Goal: Navigation & Orientation: Find specific page/section

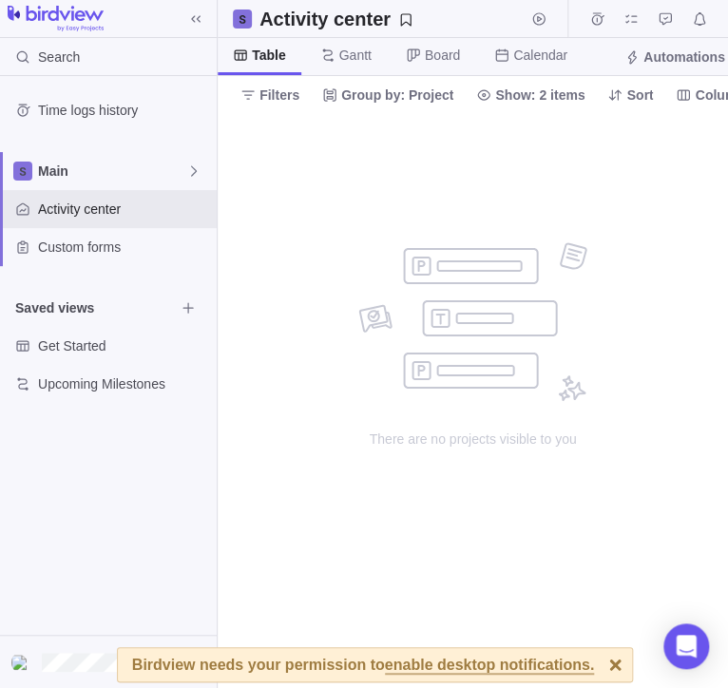
drag, startPoint x: 439, startPoint y: 264, endPoint x: 357, endPoint y: 165, distance: 128.9
click at [437, 261] on div "no data to show" at bounding box center [472, 321] width 229 height 159
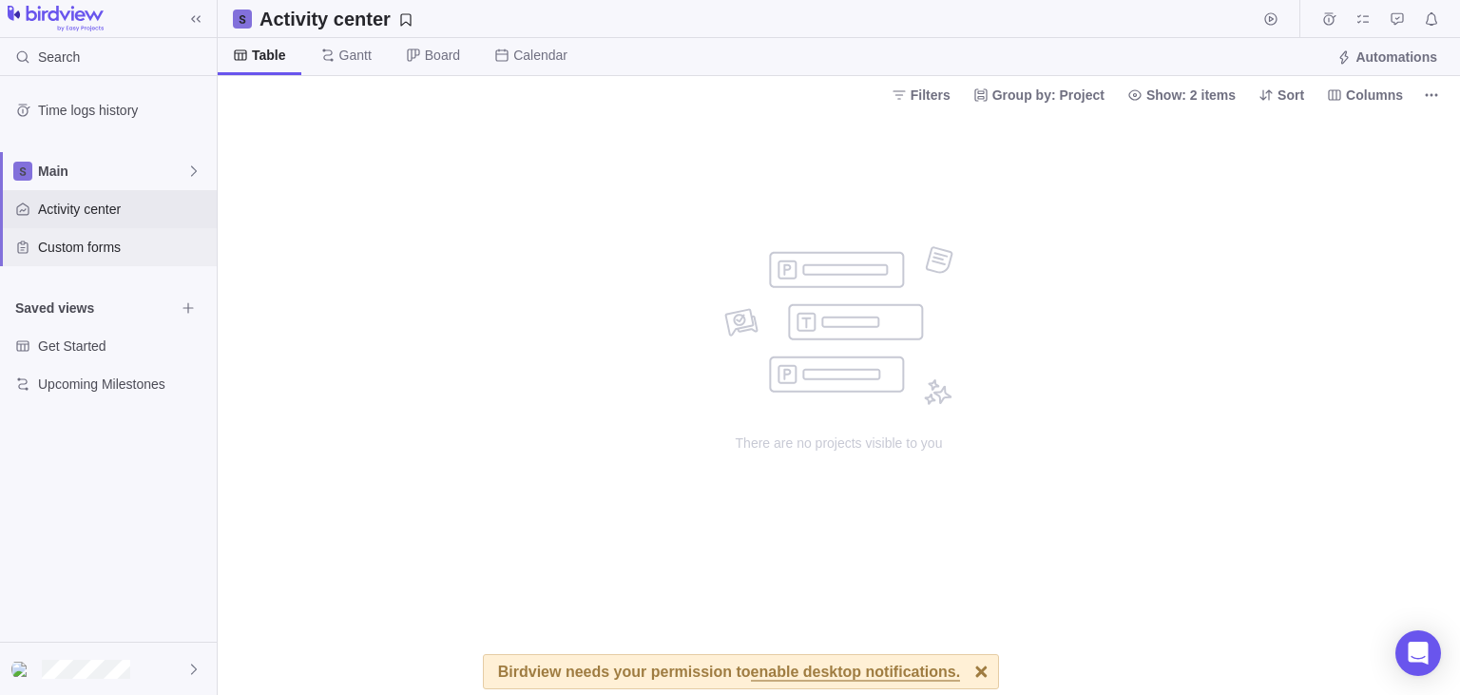
click at [94, 246] on span "Custom forms" at bounding box center [123, 247] width 171 height 19
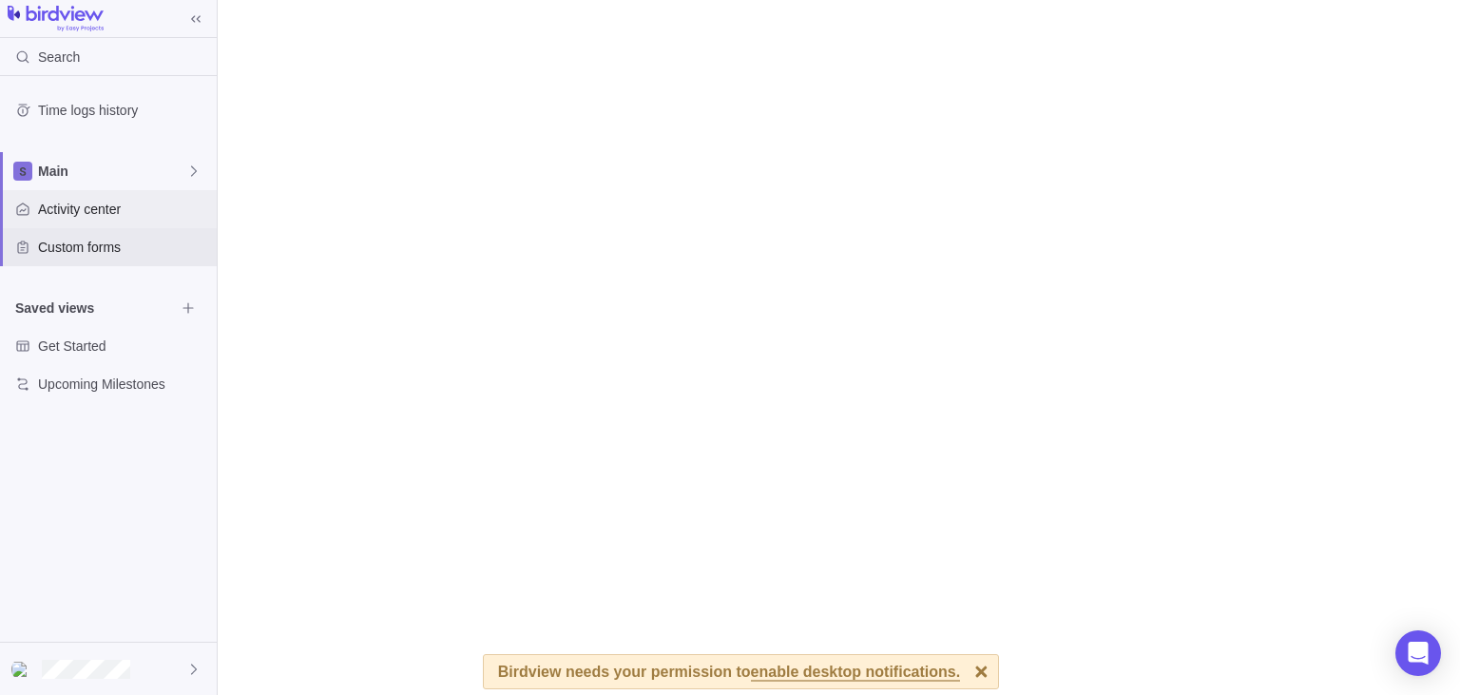
click at [135, 215] on span "Activity center" at bounding box center [123, 209] width 171 height 19
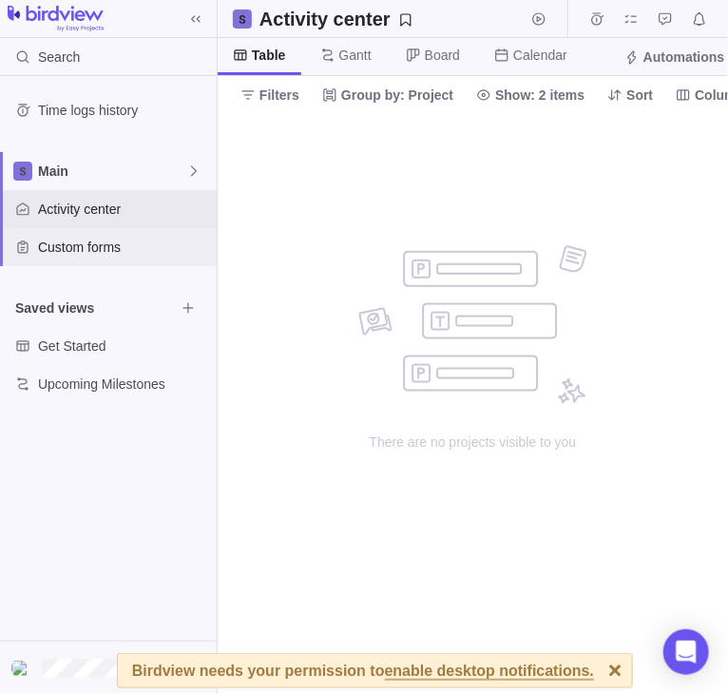
click at [124, 242] on span "Custom forms" at bounding box center [123, 247] width 171 height 19
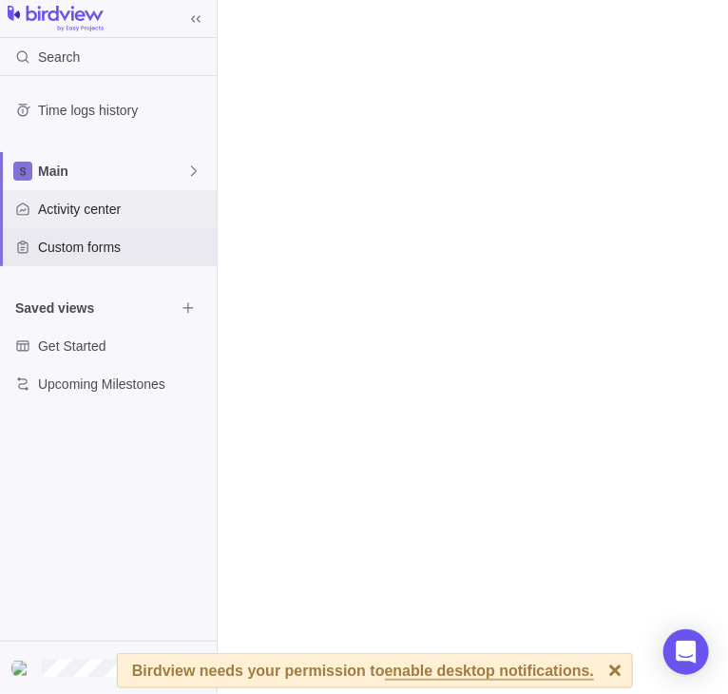
click at [144, 211] on span "Activity center" at bounding box center [123, 209] width 171 height 19
